Goal: Information Seeking & Learning: Learn about a topic

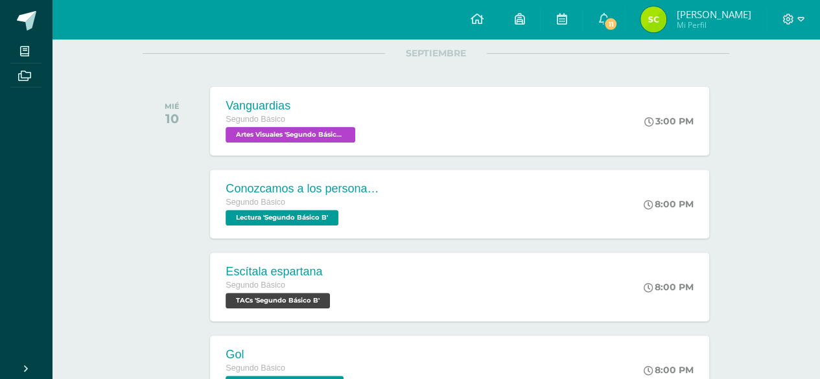
scroll to position [230, 0]
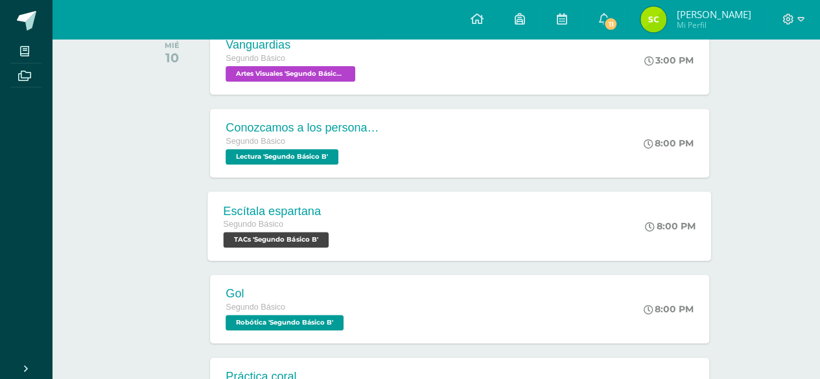
click at [257, 218] on div "Segundo Básico" at bounding box center [278, 225] width 109 height 14
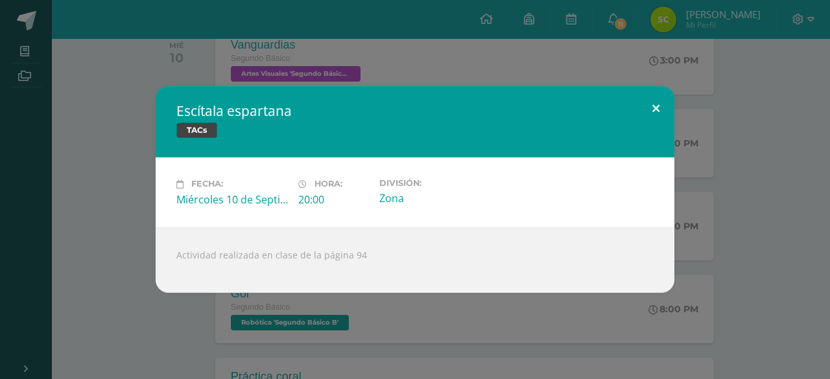
click at [651, 87] on button at bounding box center [655, 108] width 37 height 44
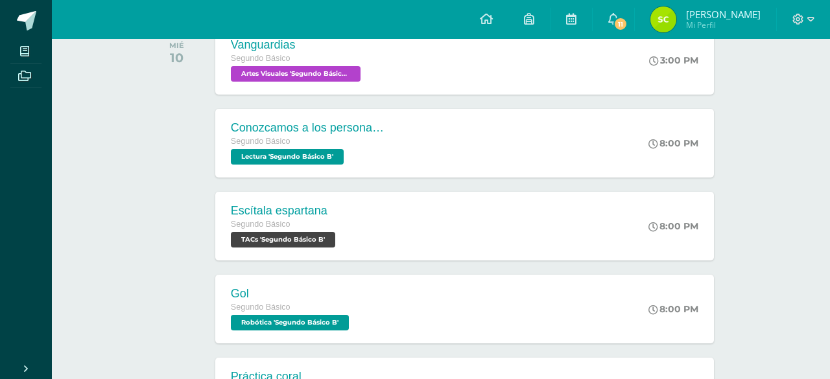
click at [626, 18] on div "Escítala espartana TACs Fecha: [DATE] Hora: 20:00 División: Zona" at bounding box center [415, 189] width 830 height 379
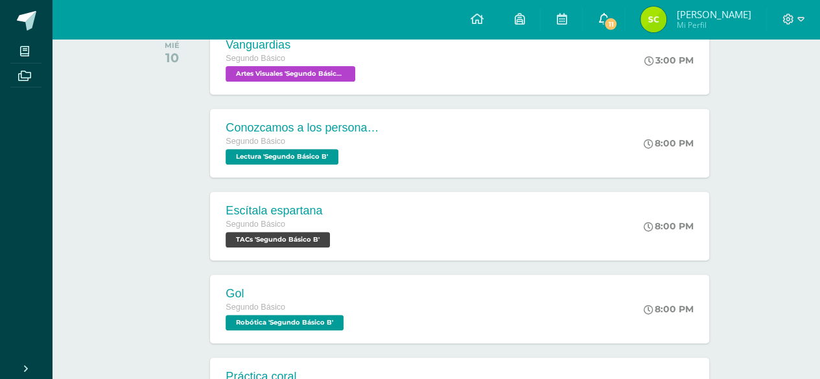
click at [616, 21] on link "11" at bounding box center [603, 19] width 41 height 39
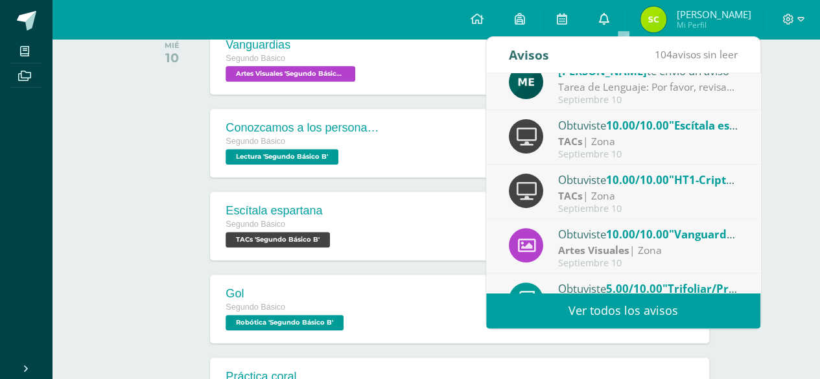
scroll to position [215, 0]
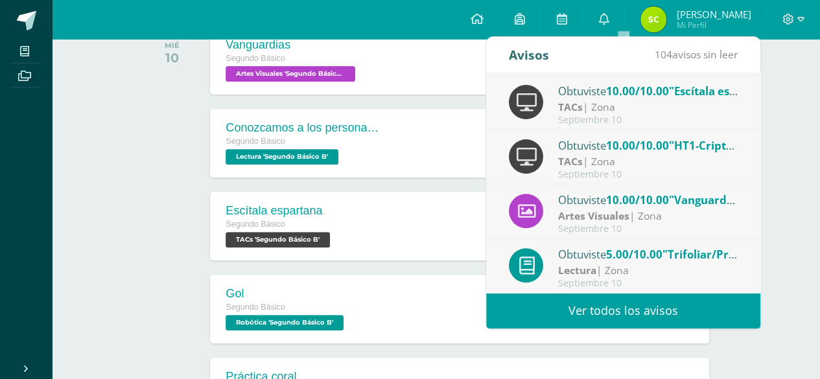
click at [696, 263] on div "Lectura | Zona" at bounding box center [648, 270] width 180 height 15
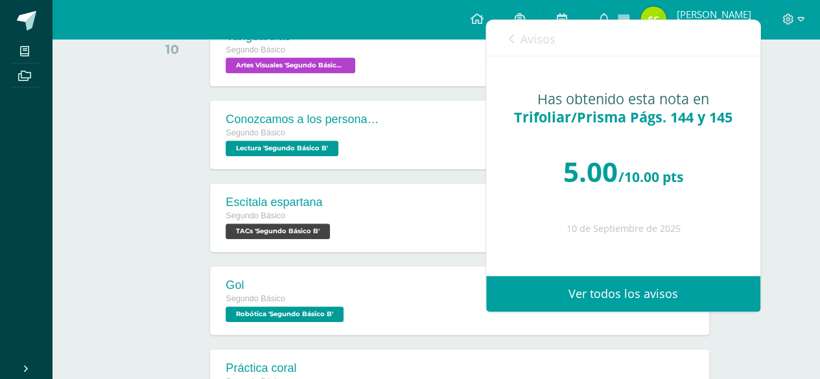
scroll to position [223, 0]
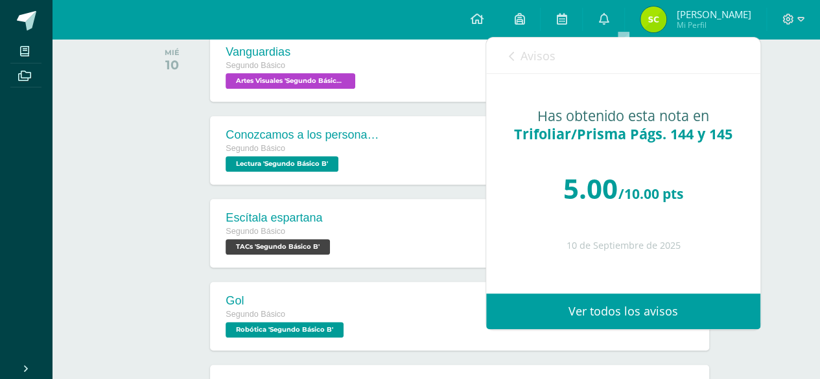
click at [511, 57] on icon at bounding box center [511, 56] width 5 height 10
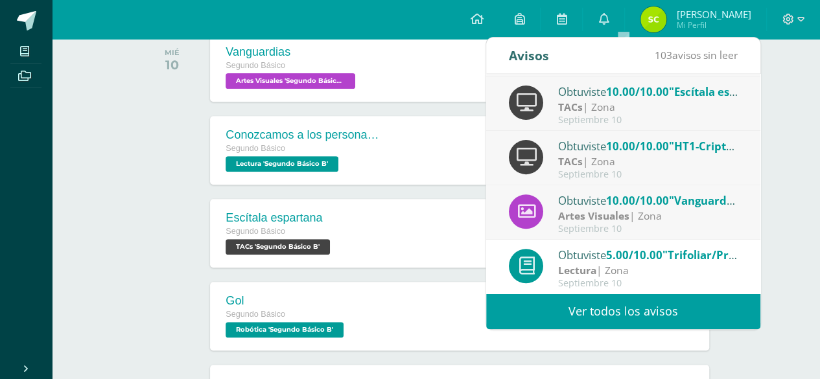
click at [709, 210] on div "Artes Visuales | Zona" at bounding box center [648, 216] width 180 height 15
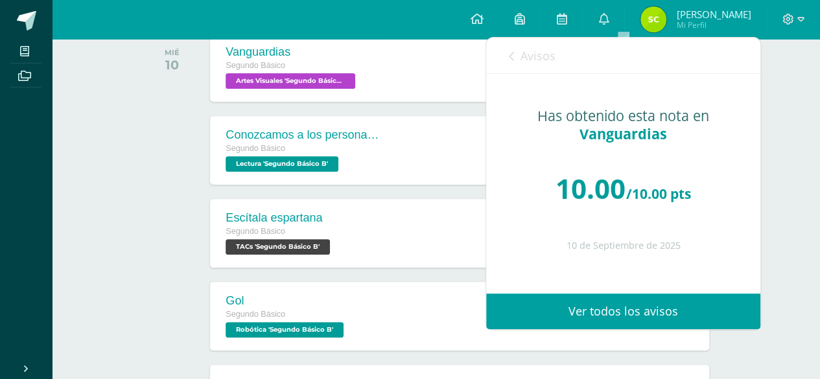
click at [518, 60] on link "Avisos" at bounding box center [532, 56] width 47 height 37
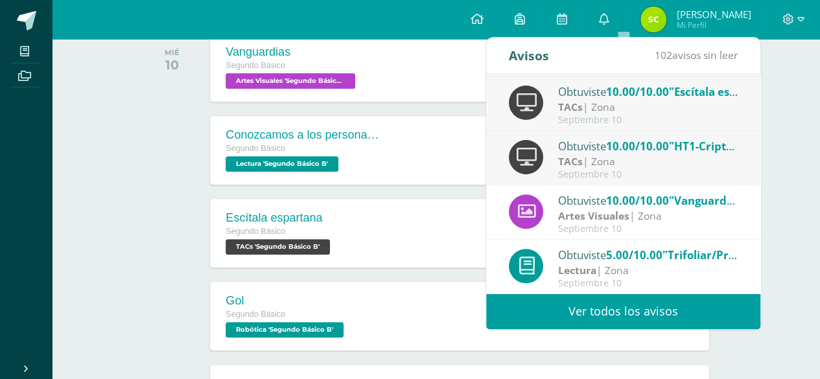
click at [656, 169] on div "Septiembre 10" at bounding box center [648, 174] width 180 height 11
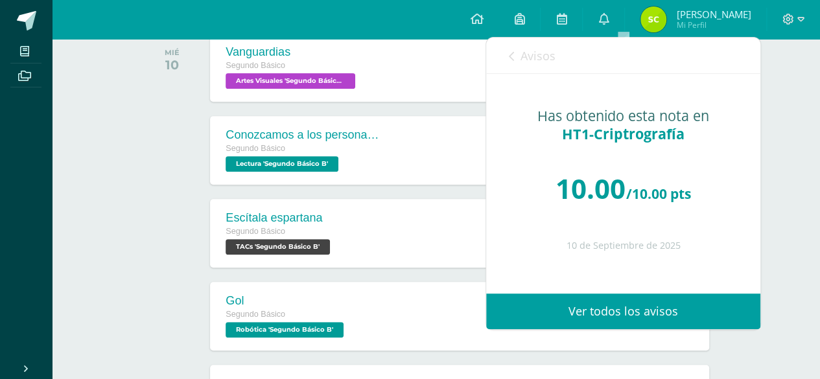
click at [519, 46] on link "Avisos" at bounding box center [532, 56] width 47 height 37
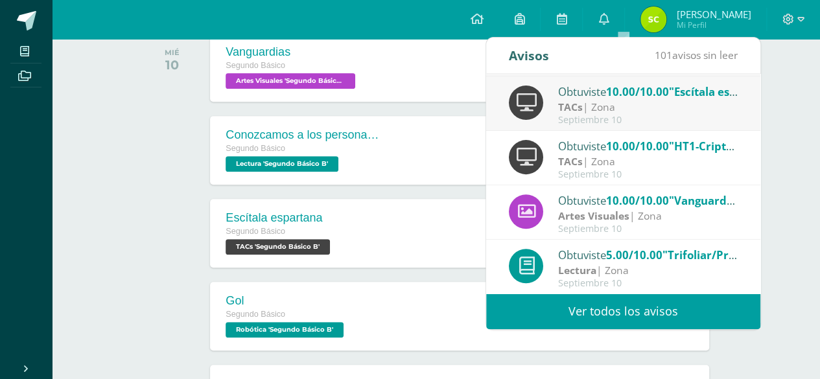
click at [660, 100] on div "TACs | Zona" at bounding box center [648, 107] width 180 height 15
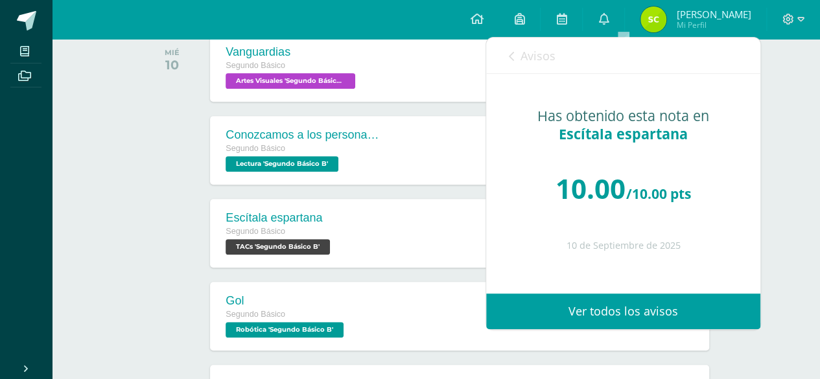
click at [515, 52] on link "Avisos" at bounding box center [532, 56] width 47 height 37
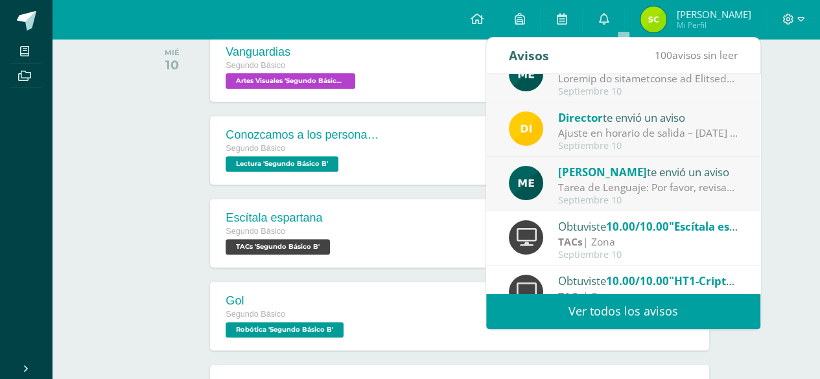
scroll to position [75, 0]
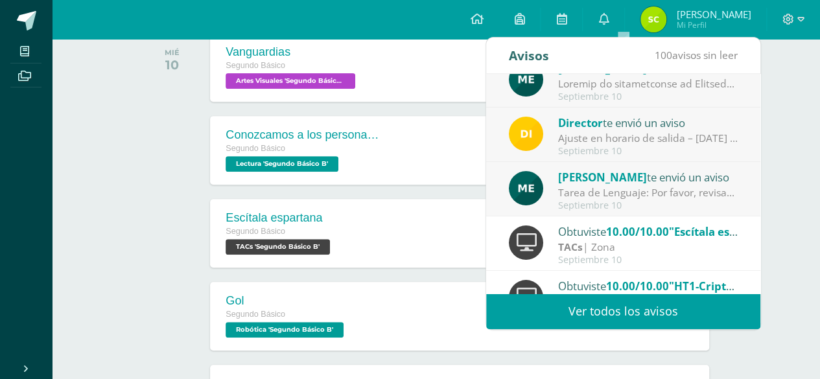
click at [642, 181] on div "[PERSON_NAME] te envió un aviso" at bounding box center [648, 177] width 180 height 17
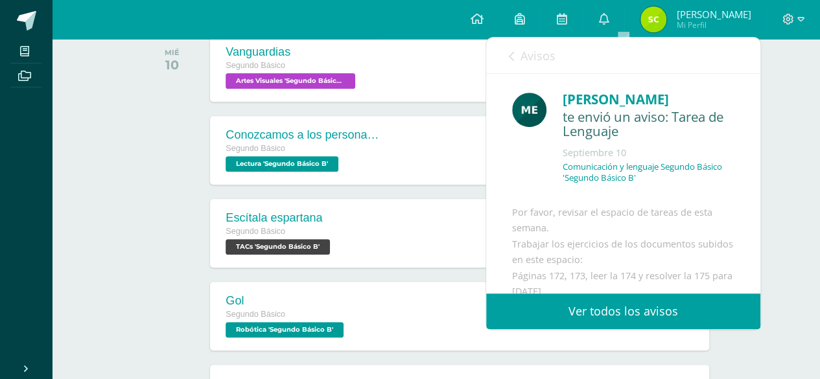
click at [511, 54] on icon at bounding box center [511, 56] width 5 height 10
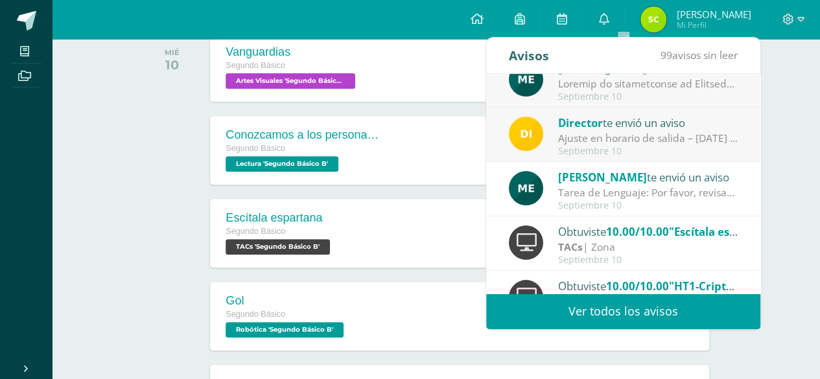
click at [608, 131] on div "Ajuste en horario de salida – [DATE] : Estimados Padres de Familia, Debido a la…" at bounding box center [648, 138] width 180 height 15
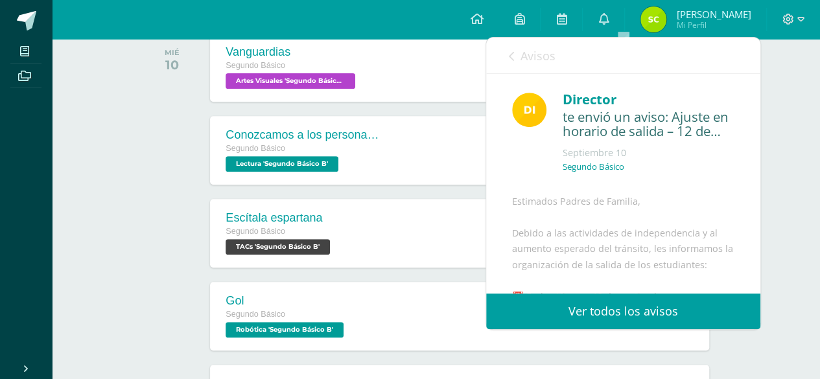
click at [531, 49] on span "Avisos" at bounding box center [538, 56] width 35 height 16
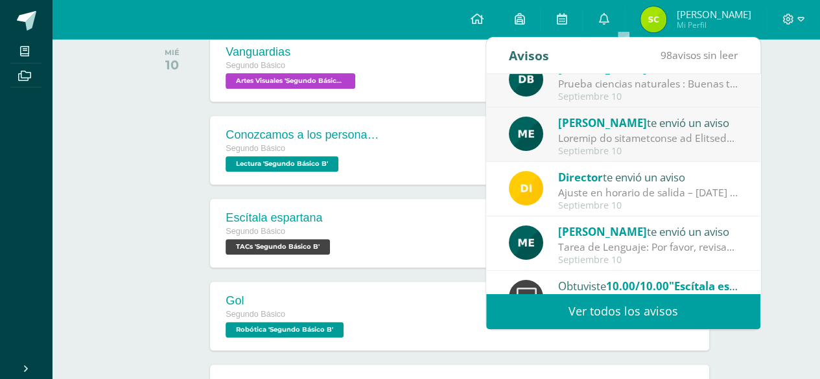
scroll to position [0, 0]
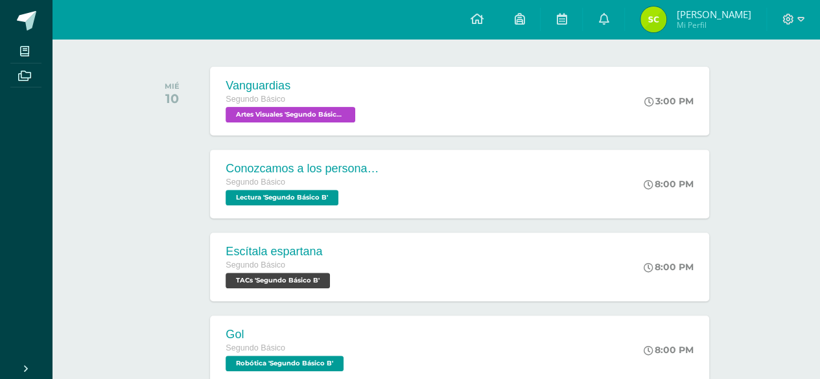
scroll to position [183, 0]
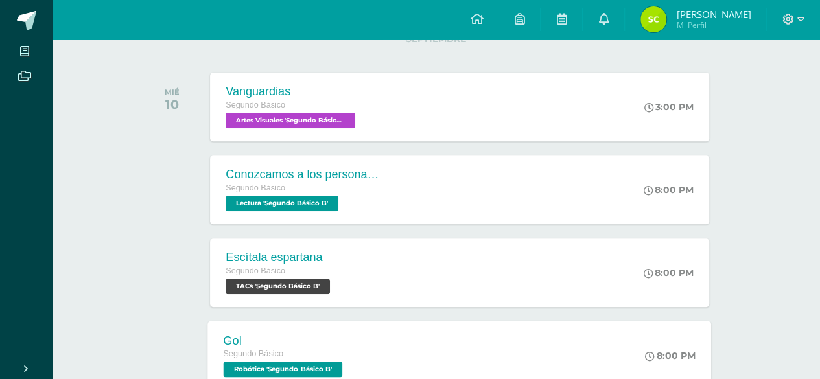
click at [569, 327] on div "Gol Segundo Básico Robótica 'Segundo Básico B' 8:00 PM Gol Robótica Cargando co…" at bounding box center [460, 355] width 504 height 69
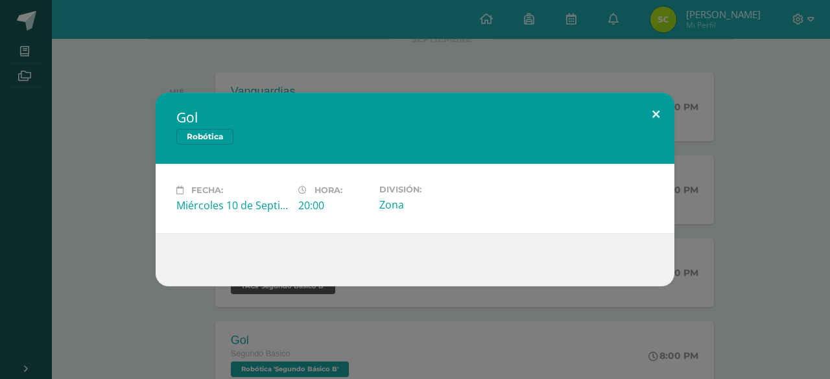
click at [665, 113] on button at bounding box center [655, 115] width 37 height 44
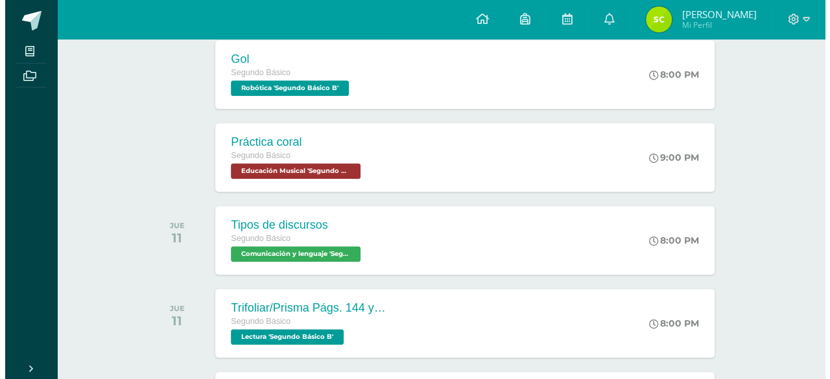
scroll to position [543, 0]
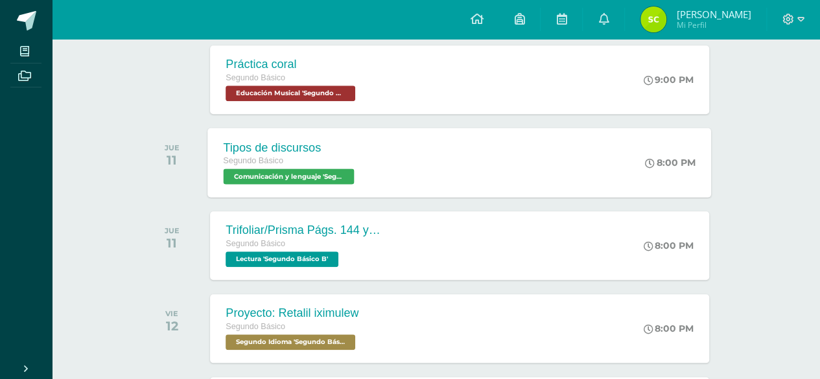
click at [597, 166] on div "Tipos de discursos Segundo Básico Comunicación y lenguaje 'Segundo Básico B' 8:…" at bounding box center [460, 162] width 504 height 69
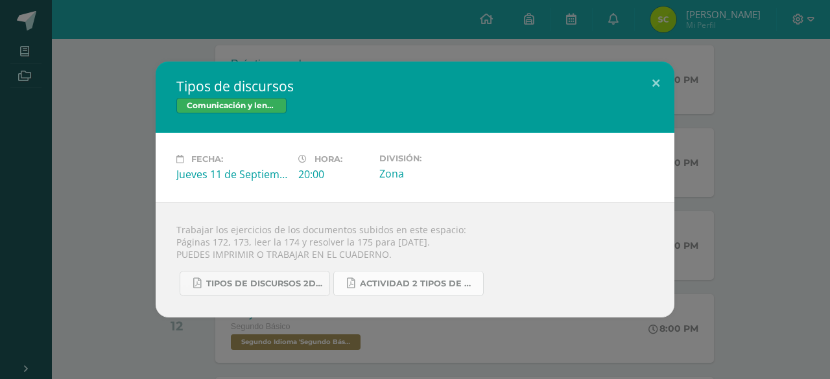
click at [467, 280] on span "Actividad 2 tipos de discursos.pdf" at bounding box center [418, 284] width 117 height 10
